Goal: Check status: Check status

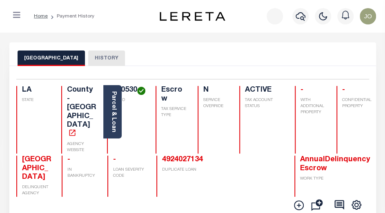
click at [322, 59] on div "EAST BATON ROUGE PARISH HISTORY" at bounding box center [193, 58] width 350 height 15
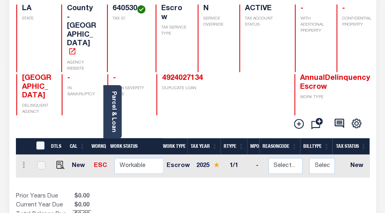
click at [211, 193] on div "Show Tax Lines before Bill Release Date Prior Years Due $0.00 Current Year Due …" at bounding box center [192, 206] width 353 height 27
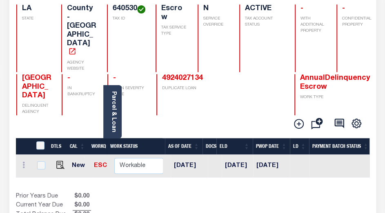
scroll to position [0, 0]
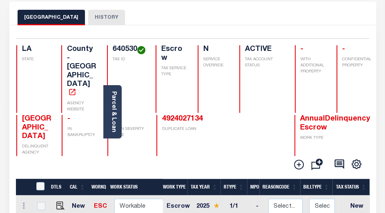
click at [193, 115] on div "4924027134 DUPLICATE LOAN" at bounding box center [192, 135] width 72 height 41
click at [195, 116] on link "4924027134" at bounding box center [182, 119] width 41 height 7
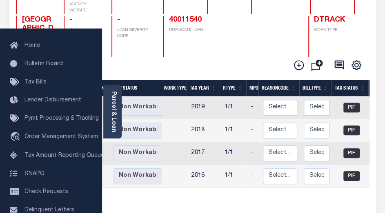
click at [191, 202] on div "Prior Years Due $0.00 Current Year Due $0.00 Total Balance Due $0.00" at bounding box center [104, 215] width 177 height 27
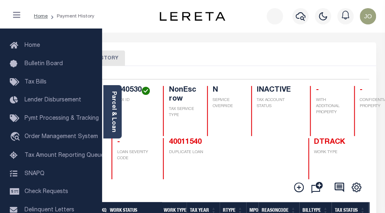
click at [18, 17] on icon "button" at bounding box center [16, 15] width 7 height 8
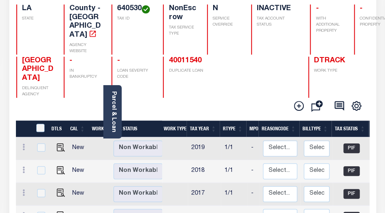
scroll to position [41, 0]
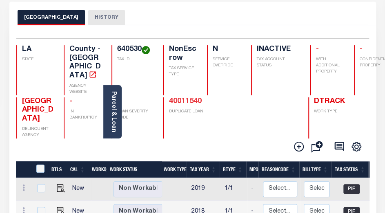
click at [184, 98] on link "40011540" at bounding box center [185, 101] width 33 height 7
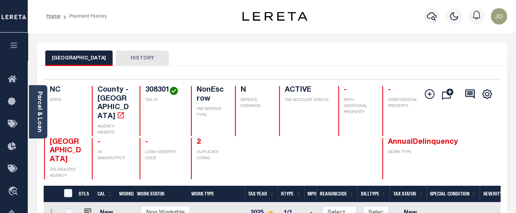
scroll to position [41, 0]
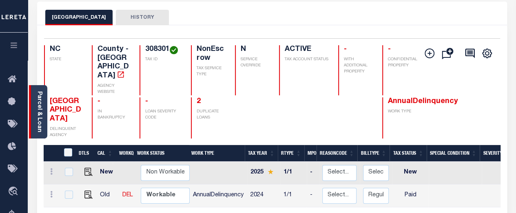
click at [42, 104] on link "Parcel & Loan" at bounding box center [39, 111] width 6 height 41
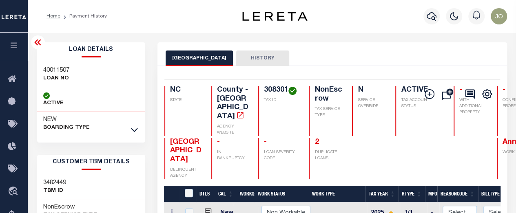
click at [37, 42] on icon at bounding box center [38, 43] width 10 height 10
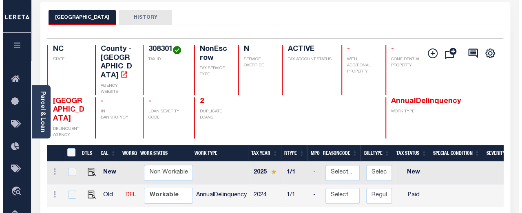
scroll to position [82, 0]
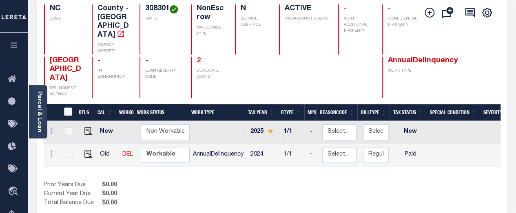
click at [200, 57] on link "2" at bounding box center [199, 60] width 4 height 7
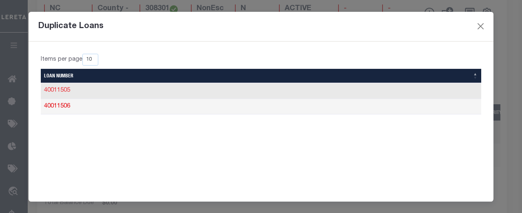
click at [67, 90] on link "40011505" at bounding box center [57, 91] width 26 height 6
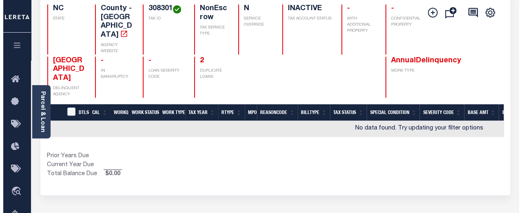
scroll to position [41, 0]
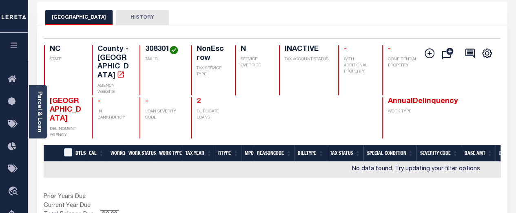
click at [200, 98] on link "2" at bounding box center [199, 101] width 4 height 7
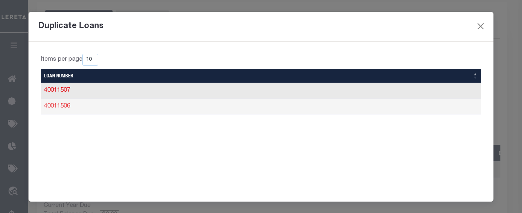
click at [57, 106] on link "40011506" at bounding box center [57, 107] width 26 height 6
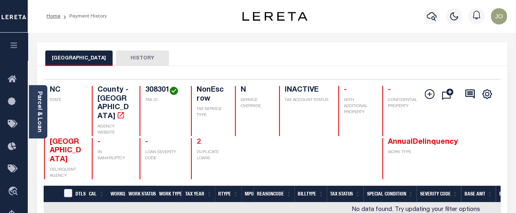
click at [198, 139] on link "2" at bounding box center [199, 142] width 4 height 7
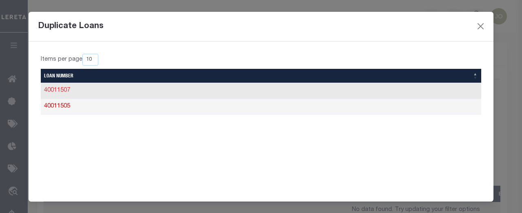
click at [65, 91] on link "40011507" at bounding box center [57, 91] width 26 height 6
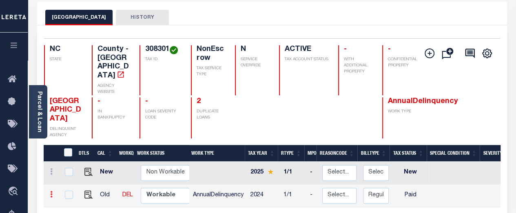
click at [48, 193] on link at bounding box center [51, 196] width 9 height 7
click at [102, 188] on img at bounding box center [100, 192] width 8 height 9
select select "PYD"
type input "$0.00"
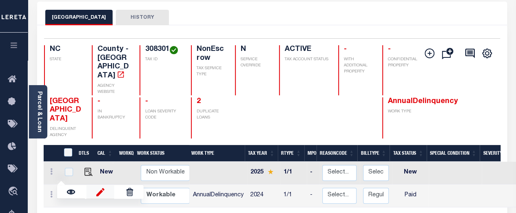
type input "08/29/2025"
type input "$0.00"
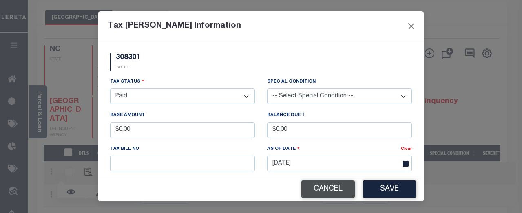
click at [327, 190] on button "Cancel" at bounding box center [328, 190] width 53 height 18
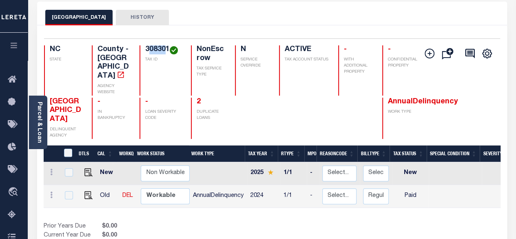
drag, startPoint x: 167, startPoint y: 49, endPoint x: 150, endPoint y: 49, distance: 17.1
click at [150, 49] on h4 "308301" at bounding box center [163, 49] width 36 height 9
click at [169, 50] on h4 "308301" at bounding box center [163, 49] width 36 height 9
drag, startPoint x: 169, startPoint y: 50, endPoint x: 150, endPoint y: 51, distance: 18.8
click at [150, 51] on h4 "308301" at bounding box center [163, 49] width 36 height 9
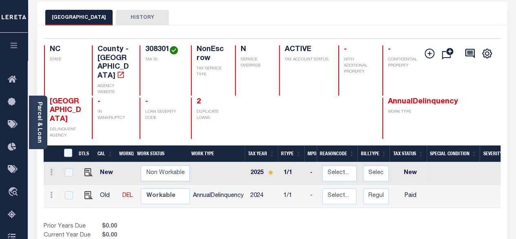
copy h4 "308301"
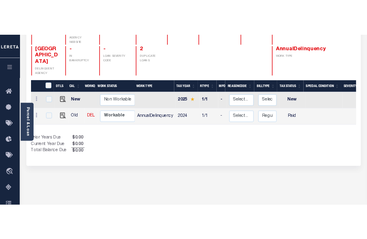
scroll to position [41, 0]
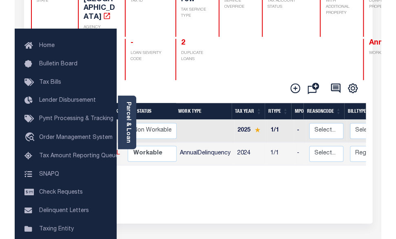
scroll to position [98, 0]
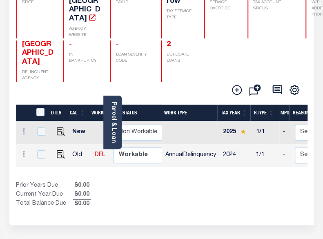
click at [248, 189] on div "Show Tax Lines before Bill Release Date Prior Years Due $0.00 Current Year Due …" at bounding box center [161, 194] width 291 height 27
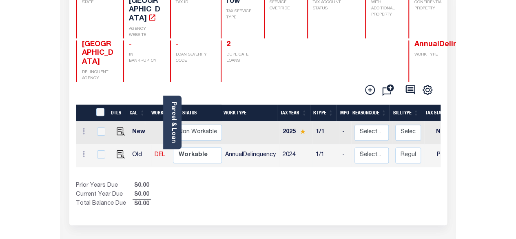
scroll to position [57, 0]
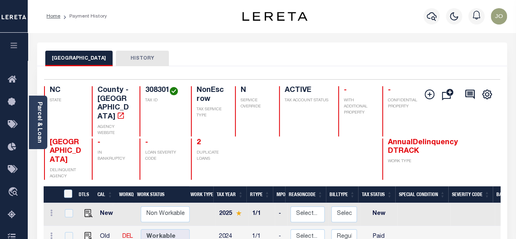
scroll to position [41, 0]
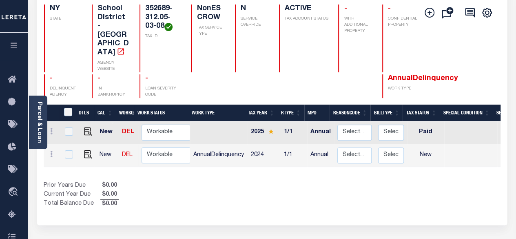
scroll to position [41, 0]
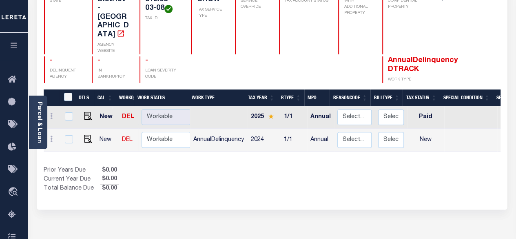
scroll to position [59, 0]
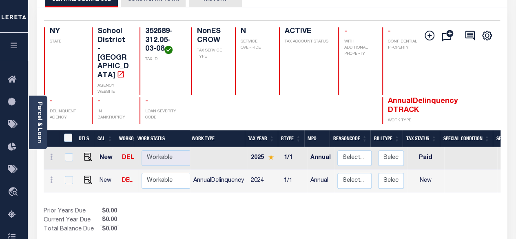
click at [370, 207] on div "Show Tax Lines before Bill Release Date Prior Years Due $0.00 Current Year Due …" at bounding box center [272, 220] width 457 height 27
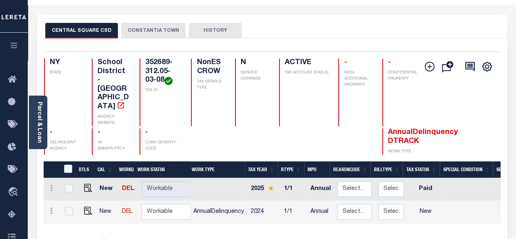
scroll to position [29, 0]
